Goal: Complete application form: Complete application form

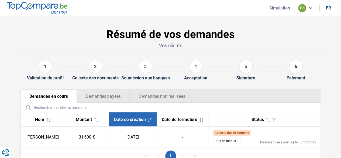
click at [288, 7] on button "Simulation" at bounding box center [280, 8] width 24 height 6
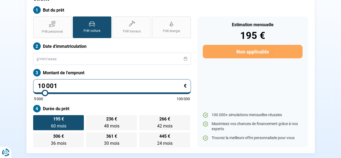
scroll to position [58, 0]
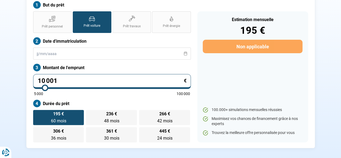
drag, startPoint x: 69, startPoint y: 72, endPoint x: 0, endPoint y: 80, distance: 69.7
click at [0, 79] on section "Transakauto [GEOGRAPHIC_DATA] - Demande de prêt pour votre client But du prêt P…" at bounding box center [170, 61] width 341 height 207
type input "5"
type input "5000"
type input "50"
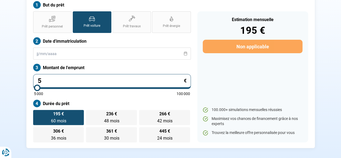
type input "5000"
type input "500"
type input "5000"
type input "5 000"
radio input "true"
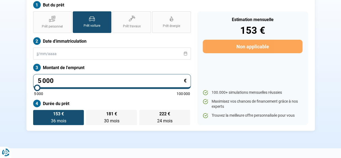
click at [196, 71] on div "Estimation mensuelle 153 € Non applicable 100.000+ simulations mensuelles réuss…" at bounding box center [252, 67] width 117 height 113
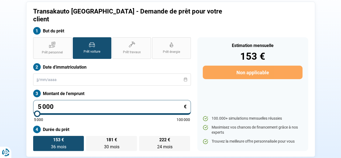
scroll to position [40, 0]
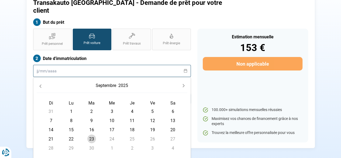
click at [120, 65] on input "text" at bounding box center [112, 71] width 158 height 12
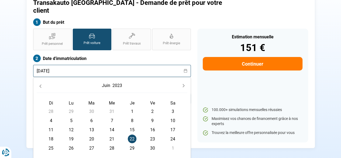
type input "[DATE]"
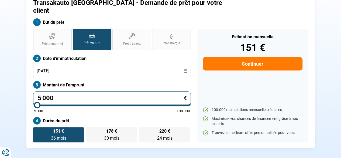
click at [223, 71] on div "Estimation mensuelle 151 € Continuer 100.000+ simulations mensuelles réussies M…" at bounding box center [252, 85] width 111 height 113
type input "5 250"
type input "5250"
type input "5 500"
type input "5500"
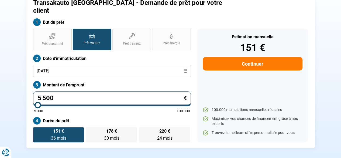
type input "5 750"
type input "5750"
type input "6 000"
type input "6000"
type input "6 250"
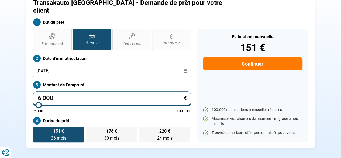
type input "6250"
type input "6 500"
type input "6500"
type input "6 750"
type input "6750"
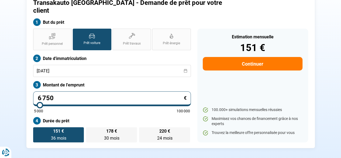
type input "7 000"
type input "7000"
type input "7 250"
type input "7250"
type input "7 750"
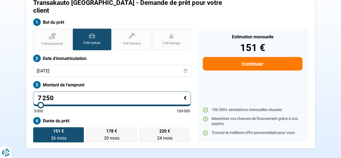
type input "7750"
type input "8 000"
type input "8000"
type input "8 250"
type input "8250"
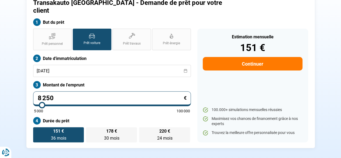
type input "8 500"
type input "8500"
type input "8 750"
type input "8750"
type input "9 000"
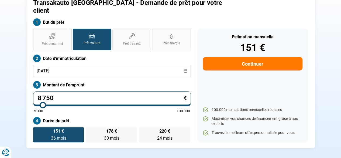
type input "9000"
type input "9 250"
type input "9250"
type input "9 500"
type input "9500"
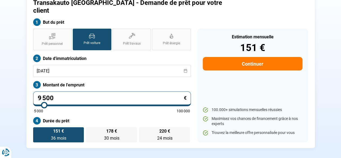
type input "9 750"
type input "9750"
type input "10 250"
type input "10250"
type input "10 500"
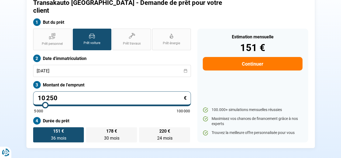
type input "10500"
type input "10 750"
type input "10750"
type input "11 000"
type input "11000"
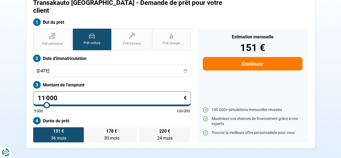
type input "11 500"
drag, startPoint x: 35, startPoint y: 97, endPoint x: 47, endPoint y: 98, distance: 12.4
type input "11500"
click at [47, 104] on input "range" at bounding box center [112, 104] width 156 height 1
radio input "false"
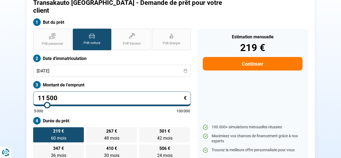
scroll to position [31, 0]
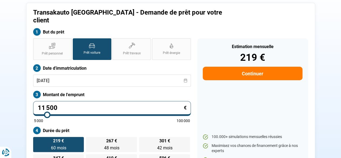
type input "13 500"
type input "13500"
type input "13 750"
type input "13750"
type input "14 250"
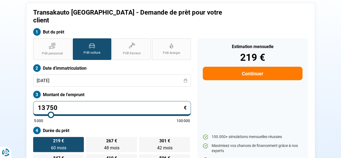
type input "14250"
type input "14 750"
type input "14750"
type input "15 750"
type input "15750"
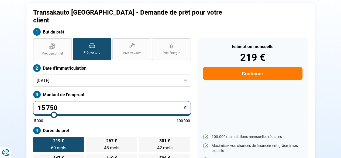
type input "16 000"
type input "16000"
type input "16 250"
type input "16250"
type input "16 500"
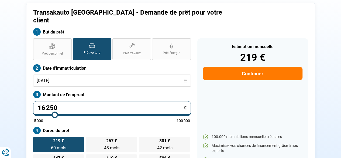
type input "16500"
type input "16 750"
type input "16750"
type input "17 000"
type input "17000"
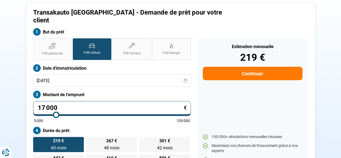
type input "17 500"
type input "17500"
type input "18 000"
type input "18000"
type input "18 250"
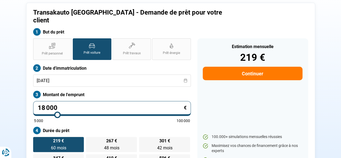
type input "18250"
type input "18 500"
type input "18500"
type input "18 750"
type input "18750"
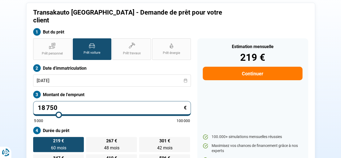
type input "18 500"
type input "18500"
type input "18 250"
type input "18250"
type input "18 000"
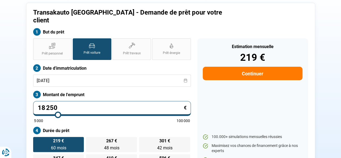
type input "18000"
type input "17 750"
type input "17750"
type input "17 500"
type input "17500"
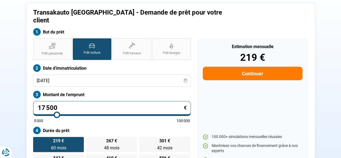
type input "17 250"
type input "17250"
type input "17 000"
drag, startPoint x: 50, startPoint y: 106, endPoint x: 56, endPoint y: 109, distance: 5.8
type input "17000"
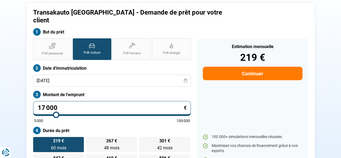
click at [56, 114] on input "range" at bounding box center [112, 114] width 156 height 1
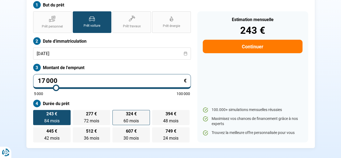
click at [129, 112] on span "324 €" at bounding box center [131, 114] width 11 height 4
click at [116, 110] on input "324 € 60 mois 60 mois" at bounding box center [114, 112] width 4 height 4
radio input "true"
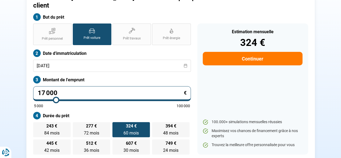
scroll to position [58, 0]
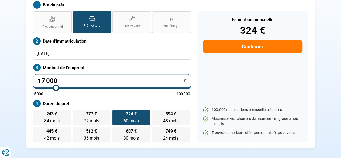
drag, startPoint x: 93, startPoint y: 67, endPoint x: 18, endPoint y: 83, distance: 76.1
click at [21, 83] on div "Transakauto [GEOGRAPHIC_DATA] - Demande de prêt pour votre client But du prêt P…" at bounding box center [170, 62] width 307 height 172
type input "1"
type input "5000"
type input "18"
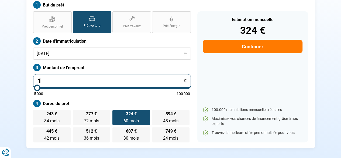
type input "5000"
type input "180"
type input "5000"
type input "1 800"
type input "5000"
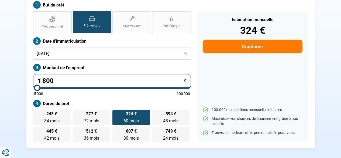
type input "18 000"
type input "18000"
type input "1 800"
type input "5000"
type input "180"
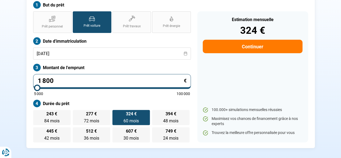
type input "5000"
type input "18"
type input "5000"
type input "1"
type input "5000"
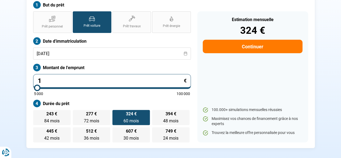
type input "0"
type input "5000"
type input "8"
type input "5000"
type input "80"
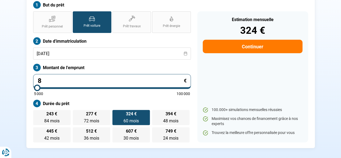
type input "5000"
type input "800"
type input "5000"
type input "8 000"
type input "8000"
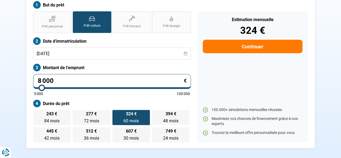
type input "8 000"
radio input "true"
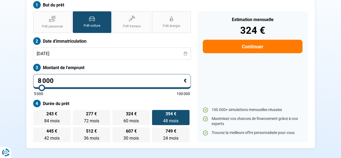
click at [216, 87] on div "Estimation mensuelle 324 € Continuer 100.000+ simulations mensuelles réussies M…" at bounding box center [252, 76] width 111 height 131
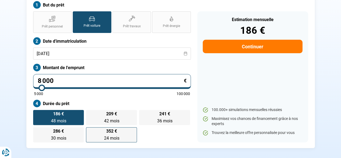
click at [106, 135] on span "24 mois" at bounding box center [111, 137] width 15 height 5
click at [89, 130] on input "352 € 24 mois 24 mois" at bounding box center [88, 129] width 4 height 4
radio input "true"
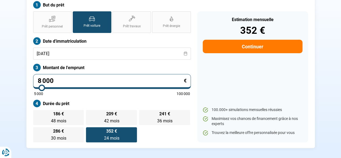
drag, startPoint x: 269, startPoint y: 31, endPoint x: 278, endPoint y: 27, distance: 10.0
click at [270, 30] on div "Estimation mensuelle 352 € Continuer" at bounding box center [252, 34] width 99 height 38
click at [264, 40] on button "Continuer" at bounding box center [252, 46] width 99 height 13
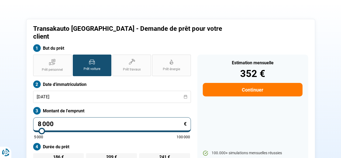
select select "32"
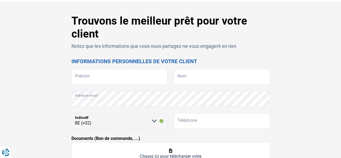
scroll to position [0, 0]
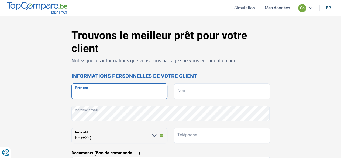
drag, startPoint x: 114, startPoint y: 91, endPoint x: 129, endPoint y: 91, distance: 14.8
click at [114, 92] on input "Prénom" at bounding box center [119, 91] width 96 height 16
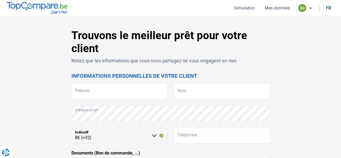
click at [233, 53] on h1 "Trouvons le meilleur prêt pour votre client" at bounding box center [170, 42] width 198 height 26
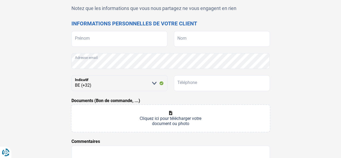
scroll to position [54, 0]
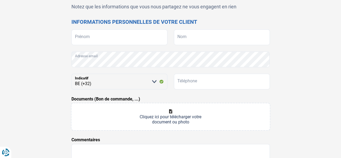
click at [312, 37] on div "Trouvons le meilleur prêt pour votre client Notez que les informations que vous…" at bounding box center [170, 106] width 307 height 262
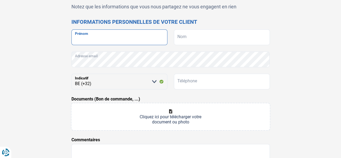
click at [133, 39] on input "Prénom" at bounding box center [119, 37] width 96 height 16
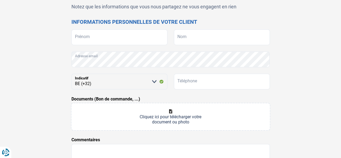
click at [247, 50] on form "Prénom Nom Adresse email [PERSON_NAME] sélectionner une option BE (+32) LU (+35…" at bounding box center [170, 117] width 198 height 176
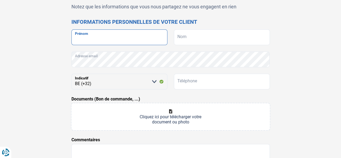
click at [114, 37] on input "Prénom" at bounding box center [119, 37] width 96 height 16
type input "[PERSON_NAME]"
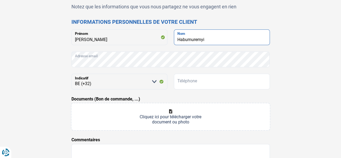
type input "Habumuremyi"
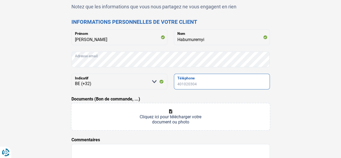
click at [208, 82] on input "Téléphone" at bounding box center [222, 82] width 96 height 16
click at [216, 82] on input "Téléphone" at bounding box center [222, 82] width 96 height 16
type input "0471904445"
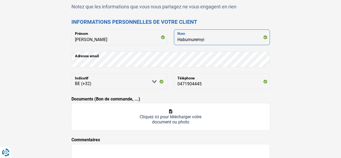
drag, startPoint x: 198, startPoint y: 40, endPoint x: 167, endPoint y: 41, distance: 31.3
click at [167, 41] on div "[PERSON_NAME] Habumuremyi Nom" at bounding box center [170, 37] width 198 height 16
click at [182, 116] on input "Documents (Bon de commande, ...)" at bounding box center [170, 116] width 198 height 27
type input "C:\fakepath\WhatsApp Image [DATE] 18.19.36 (1).jpeg"
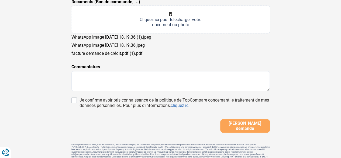
scroll to position [162, 0]
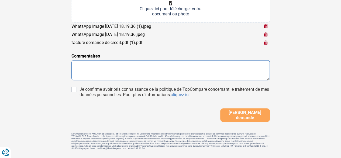
click at [143, 71] on textarea at bounding box center [170, 70] width 198 height 20
type textarea "Divorce mais ne sait pas si il est effectif donc voir si séparation de bien ?"
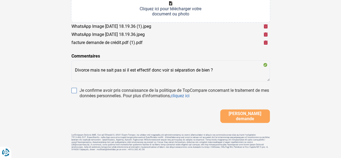
click at [77, 89] on div "Je confirme avoir pris connaissance de la politique de TopCompare concernant le…" at bounding box center [170, 93] width 198 height 11
click at [70, 85] on div "Trouvons le meilleur prêt pour votre client Notez que les informations que vous…" at bounding box center [170, 10] width 307 height 287
click at [73, 87] on form "[PERSON_NAME] Habumuremyi Nom Adresse email [PERSON_NAME] sélectionner une opti…" at bounding box center [170, 22] width 198 height 201
click at [73, 89] on input "Je confirme avoir pris connaissance de la politique de TopCompare concernant le…" at bounding box center [73, 90] width 5 height 5
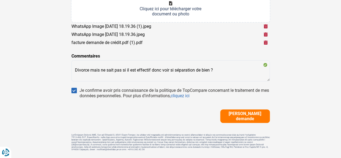
click at [75, 89] on input "Je confirme avoir pris connaissance de la politique de TopCompare concernant le…" at bounding box center [73, 90] width 5 height 5
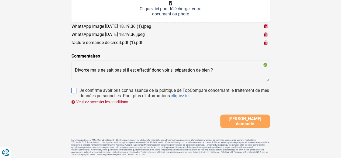
click at [76, 89] on input "Je confirme avoir pris connaissance de la politique de TopCompare concernant le…" at bounding box center [73, 90] width 5 height 5
checkbox input "true"
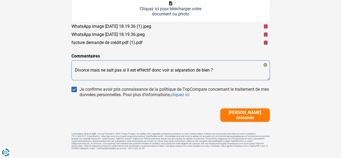
click at [239, 76] on textarea "Divorce mais ne sait pas si il est effectif donc voir si séparation de bien ?" at bounding box center [170, 70] width 198 height 20
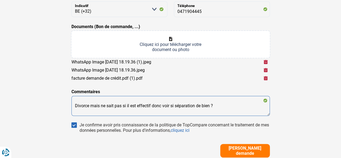
scroll to position [135, 0]
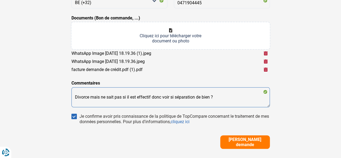
type textarea "Divorce mais ne sait pas si il est effectif donc voir si séparation de bien ?"
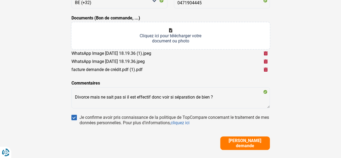
drag, startPoint x: 249, startPoint y: 139, endPoint x: 291, endPoint y: 136, distance: 42.2
click at [250, 139] on button "[PERSON_NAME] demande" at bounding box center [245, 142] width 50 height 13
